Goal: Task Accomplishment & Management: Complete application form

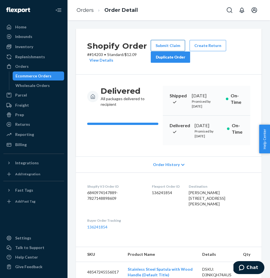
click at [169, 47] on button "Submit Claim" at bounding box center [168, 45] width 34 height 11
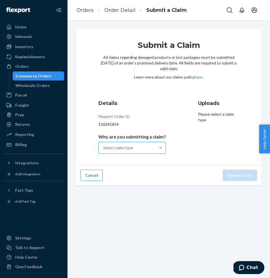
click at [118, 146] on div "Select claim type" at bounding box center [118, 148] width 30 height 6
click at [104, 146] on input "Why are you submitting a claim? Select claim type" at bounding box center [103, 148] width 1 height 6
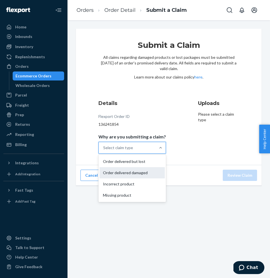
click at [129, 173] on div "Order delivered damaged" at bounding box center [132, 172] width 65 height 11
click at [104, 151] on input "Why are you submitting a claim? option Order delivered damaged focused, 2 of 4.…" at bounding box center [103, 148] width 1 height 6
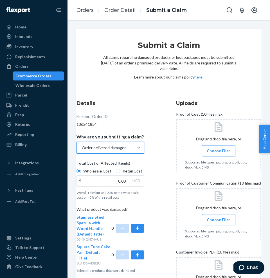
click at [125, 170] on span "Retail Cost" at bounding box center [133, 171] width 20 height 6
click at [120, 170] on input "Retail Cost" at bounding box center [118, 171] width 5 height 5
radio input "true"
radio input "false"
click at [121, 179] on input "0.00" at bounding box center [103, 181] width 52 height 11
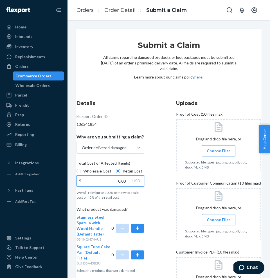
click at [121, 179] on input "0.00" at bounding box center [103, 181] width 52 height 11
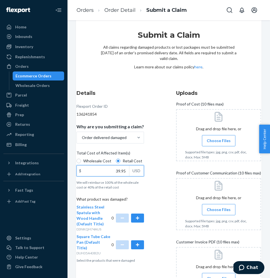
scroll to position [17, 0]
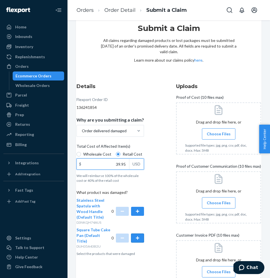
type input "39.95"
click at [139, 239] on button "button" at bounding box center [137, 237] width 13 height 9
click at [211, 138] on label "Choose Files" at bounding box center [218, 133] width 33 height 11
click at [219, 137] on input "Choose Files" at bounding box center [219, 134] width 0 height 6
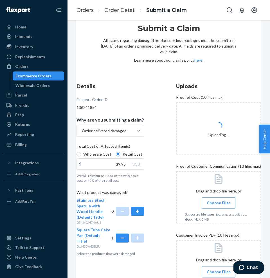
click at [215, 204] on span "Choose Files" at bounding box center [219, 203] width 24 height 6
click at [219, 204] on input "Choose Files" at bounding box center [219, 203] width 0 height 6
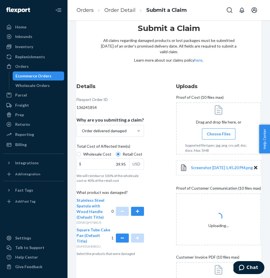
scroll to position [43, 0]
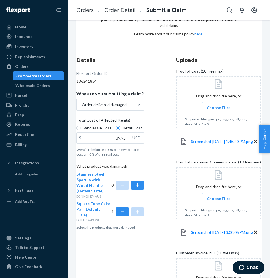
click at [218, 204] on label "Choose Files" at bounding box center [218, 198] width 33 height 11
click at [219, 202] on input "Choose Files" at bounding box center [219, 199] width 0 height 6
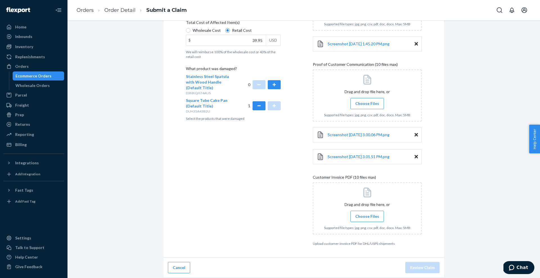
scroll to position [135, 0]
click at [270, 218] on span "Choose Files" at bounding box center [367, 217] width 24 height 6
click at [270, 218] on input "Choose Files" at bounding box center [367, 216] width 0 height 6
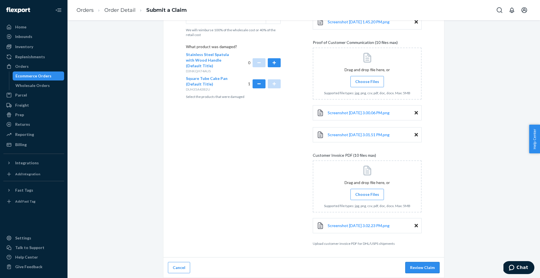
click at [270, 264] on button "Review Claim" at bounding box center [422, 267] width 34 height 11
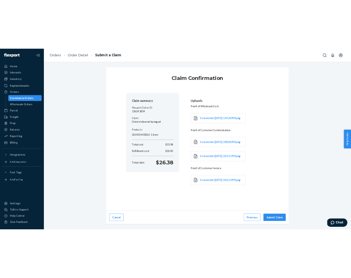
scroll to position [5, 0]
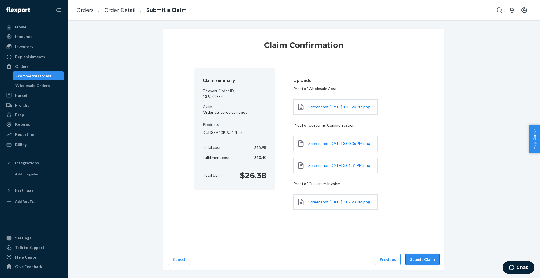
click at [270, 264] on button "Submit Claim" at bounding box center [422, 259] width 34 height 11
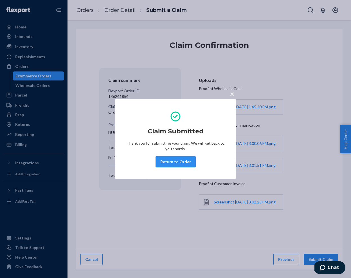
click at [263, 77] on div "× Claim Submitted Thank you for submitting your claim. We will get back to you …" at bounding box center [175, 139] width 351 height 278
